Goal: Information Seeking & Learning: Learn about a topic

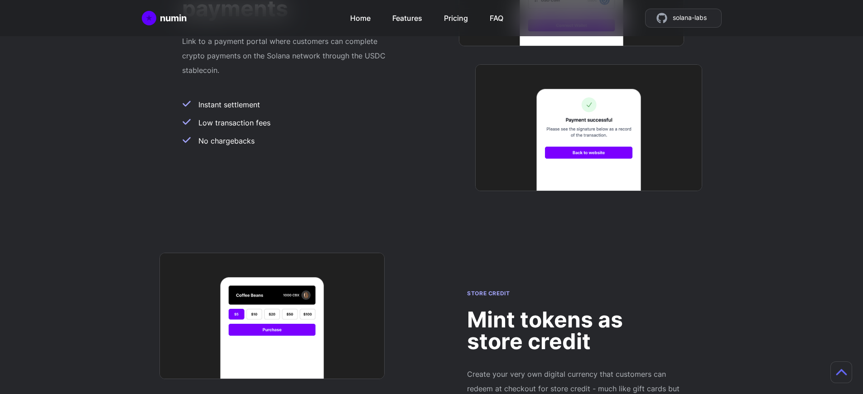
click at [574, 309] on h2 "Mint tokens as store credit" at bounding box center [574, 331] width 214 height 44
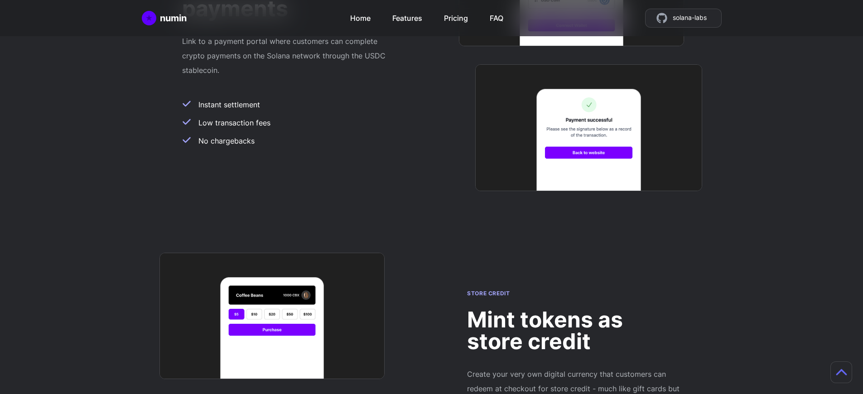
click at [574, 309] on h2 "Mint tokens as store credit" at bounding box center [574, 331] width 214 height 44
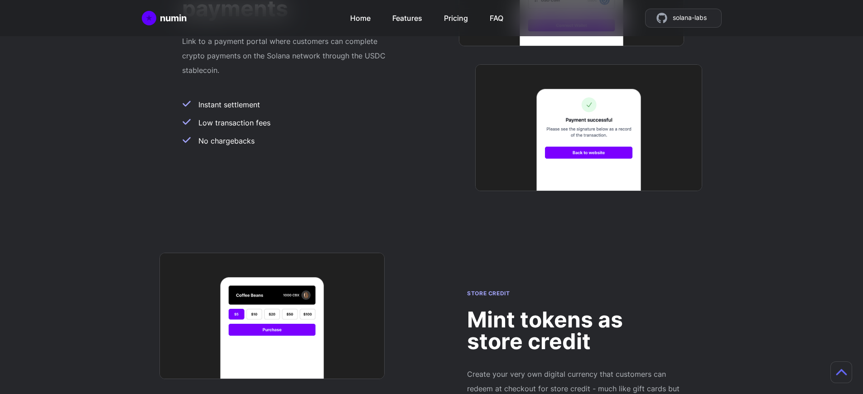
click at [574, 309] on h2 "Mint tokens as store credit" at bounding box center [574, 331] width 214 height 44
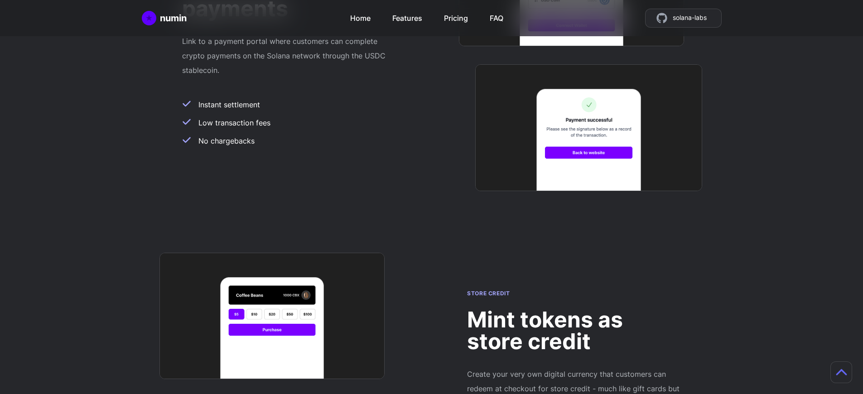
click at [574, 309] on h2 "Mint tokens as store credit" at bounding box center [574, 331] width 214 height 44
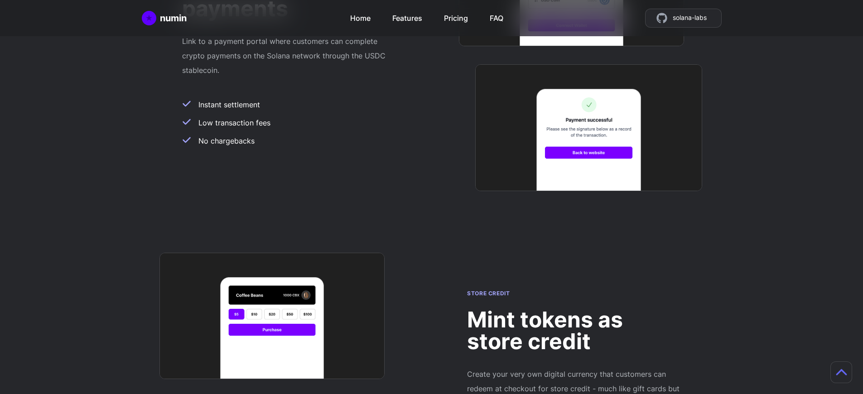
click at [574, 309] on h2 "Mint tokens as store credit" at bounding box center [574, 331] width 214 height 44
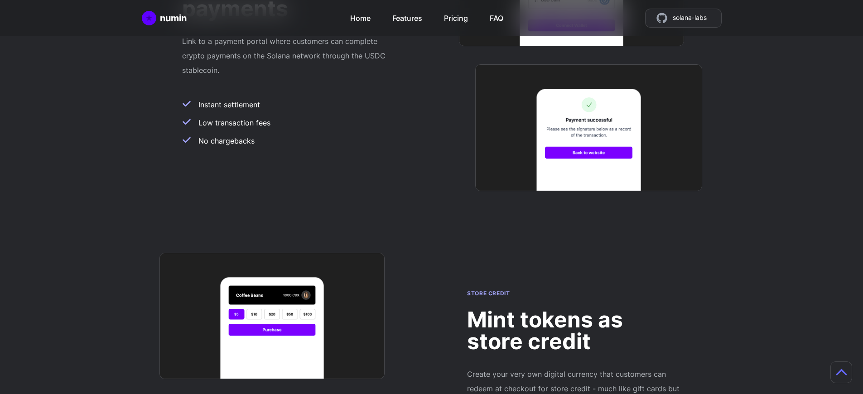
click at [574, 309] on h2 "Mint tokens as store credit" at bounding box center [574, 331] width 214 height 44
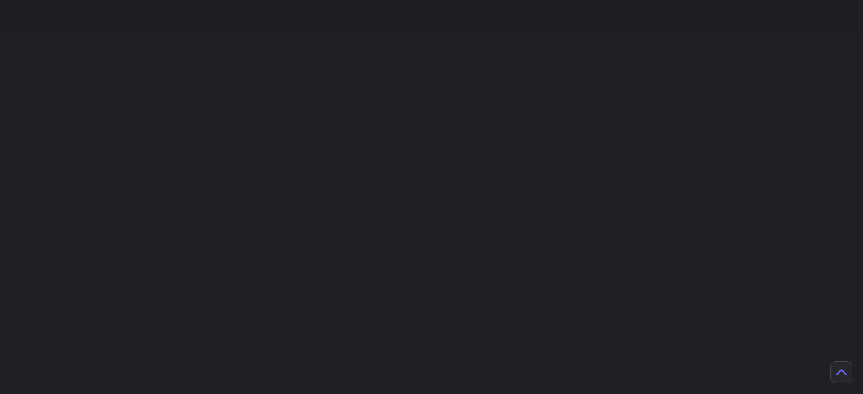
scroll to position [2303, 0]
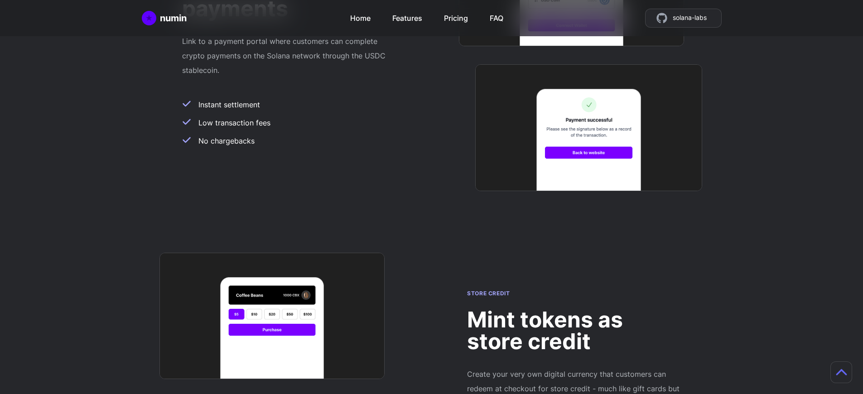
click at [574, 309] on h2 "Mint tokens as store credit" at bounding box center [574, 331] width 214 height 44
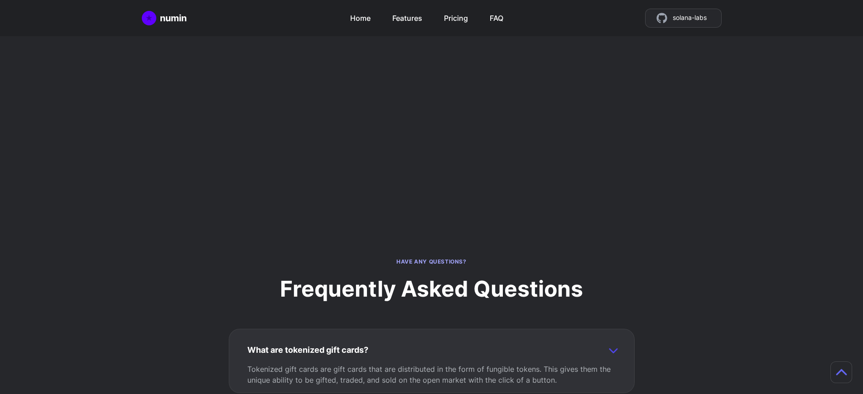
scroll to position [785, 0]
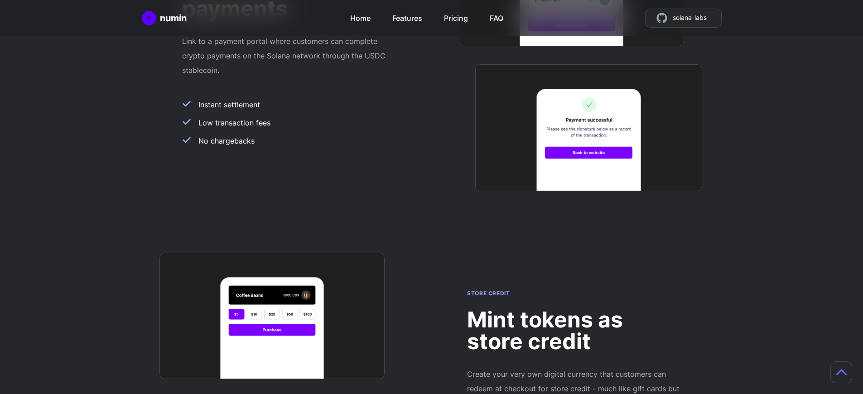
click at [574, 309] on h2 "Mint tokens as store credit" at bounding box center [574, 331] width 214 height 44
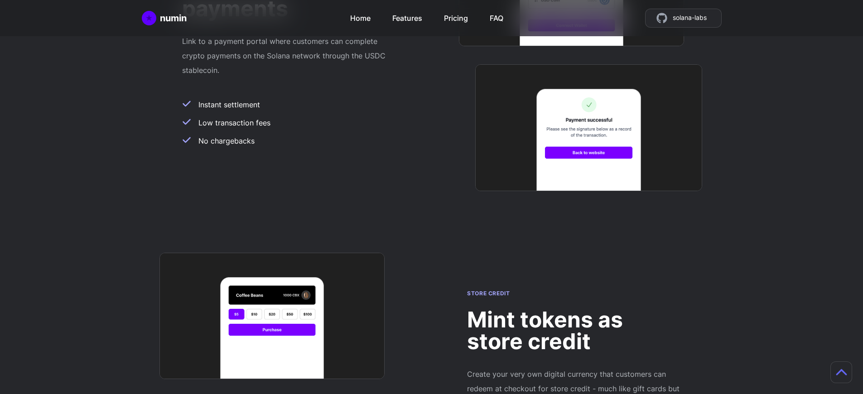
click at [574, 309] on h2 "Mint tokens as store credit" at bounding box center [574, 331] width 214 height 44
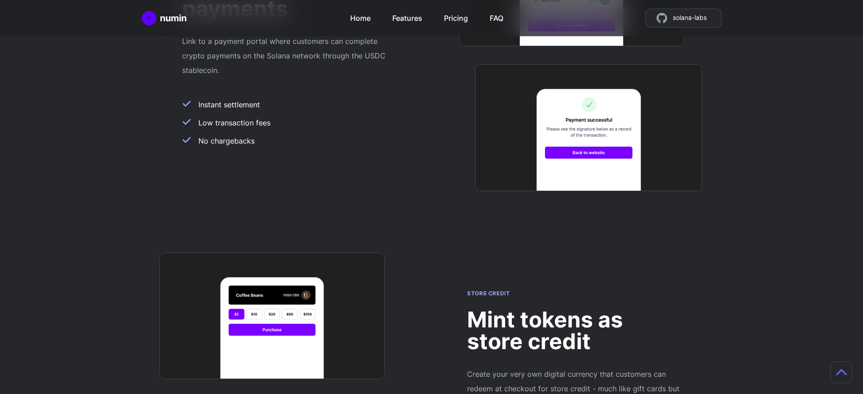
click at [574, 309] on h2 "Mint tokens as store credit" at bounding box center [574, 331] width 214 height 44
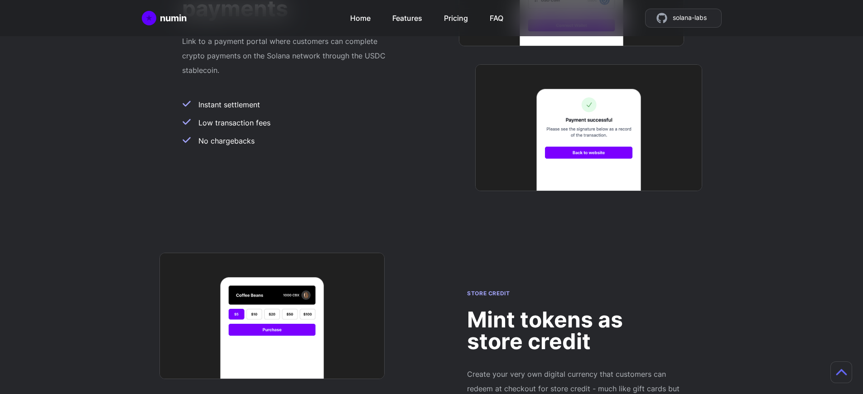
click at [574, 309] on h2 "Mint tokens as store credit" at bounding box center [574, 331] width 214 height 44
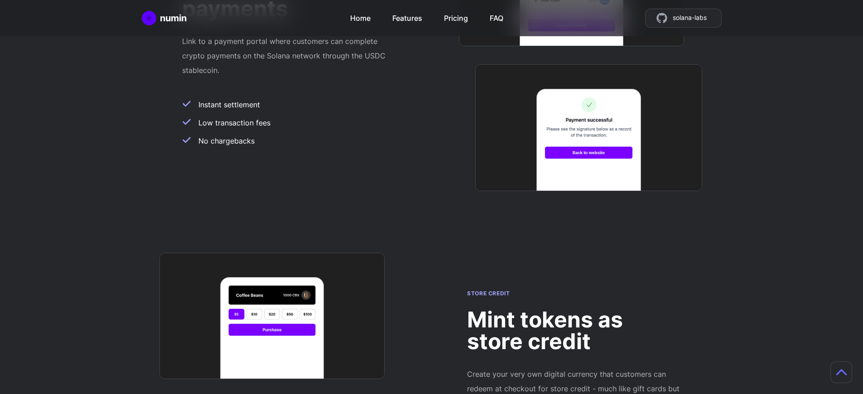
click at [574, 309] on h2 "Mint tokens as store credit" at bounding box center [574, 331] width 214 height 44
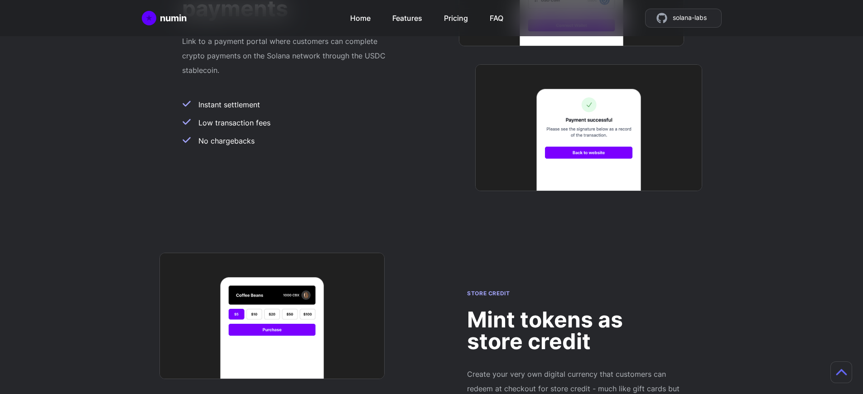
click at [574, 309] on h2 "Mint tokens as store credit" at bounding box center [574, 331] width 214 height 44
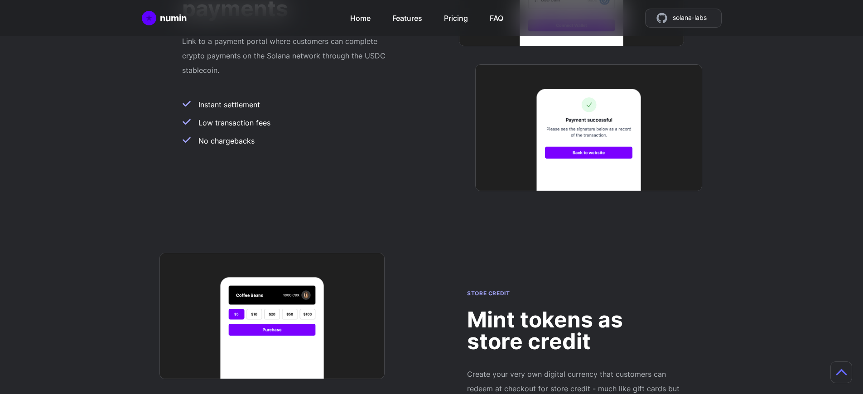
click at [574, 309] on h2 "Mint tokens as store credit" at bounding box center [574, 331] width 214 height 44
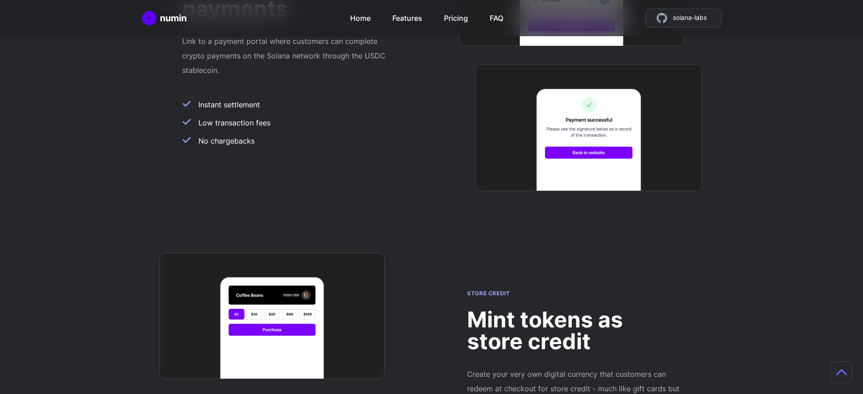
click at [574, 309] on h2 "Mint tokens as store credit" at bounding box center [574, 331] width 214 height 44
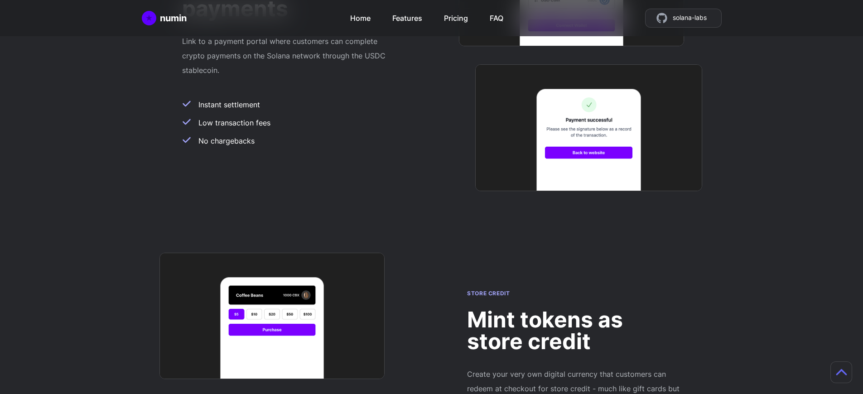
click at [574, 309] on h2 "Mint tokens as store credit" at bounding box center [574, 331] width 214 height 44
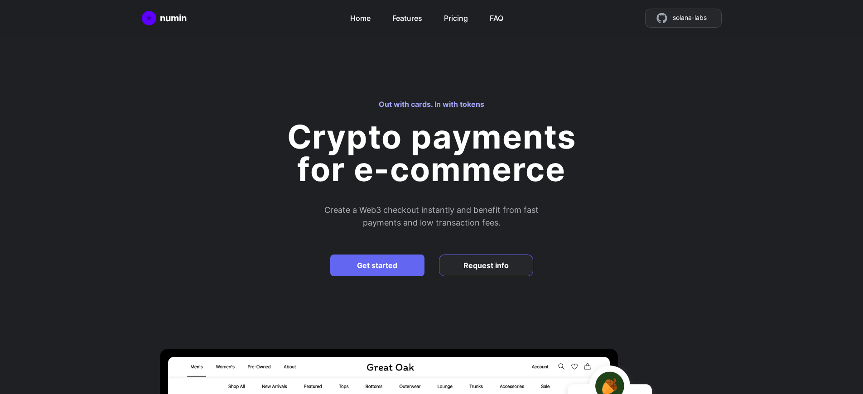
click at [435, 217] on h2 "Create a Web3 checkout instantly and benefit from fast payments and low transac…" at bounding box center [432, 216] width 408 height 25
